Goal: Transaction & Acquisition: Book appointment/travel/reservation

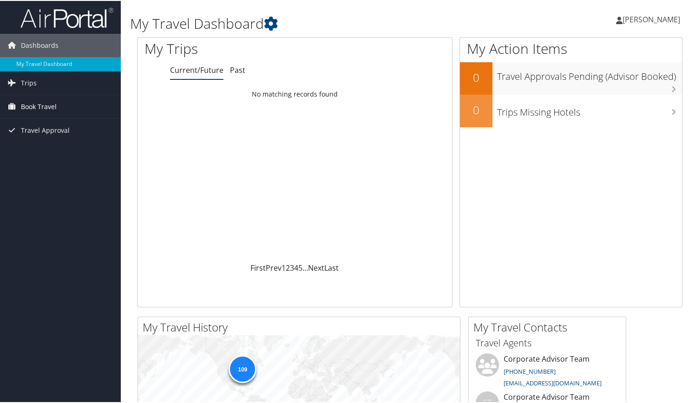
click at [40, 104] on span "Book Travel" at bounding box center [39, 105] width 36 height 23
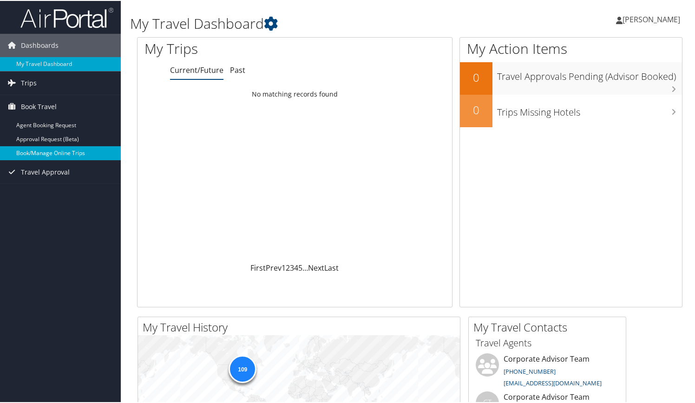
click at [38, 148] on link "Book/Manage Online Trips" at bounding box center [60, 152] width 121 height 14
